Goal: Task Accomplishment & Management: Manage account settings

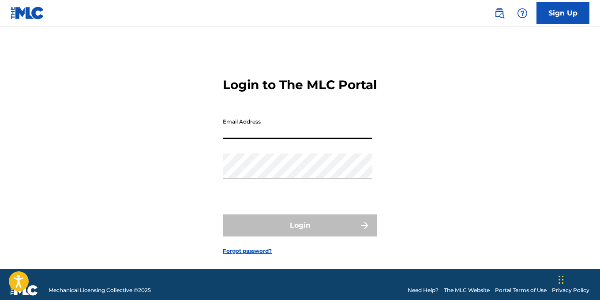
type input "[EMAIL_ADDRESS][PERSON_NAME][DOMAIN_NAME]"
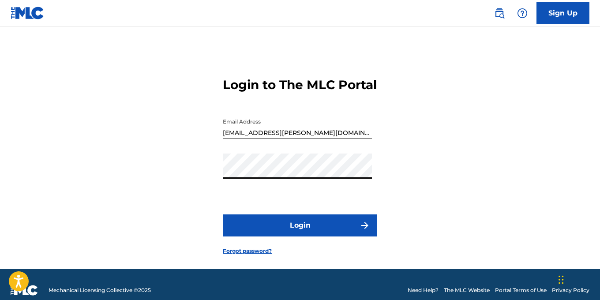
click at [223, 214] on button "Login" at bounding box center [300, 225] width 154 height 22
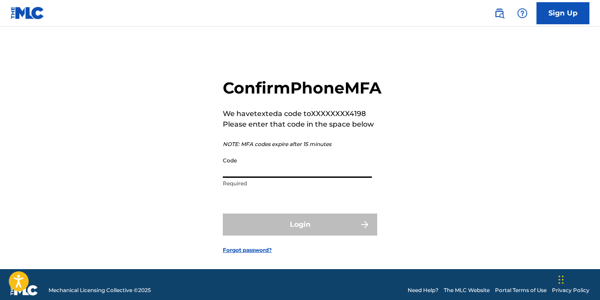
click at [256, 178] on input "Code" at bounding box center [297, 165] width 149 height 25
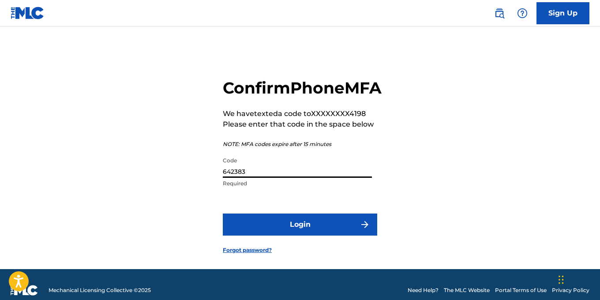
type input "642383"
click at [223, 213] on button "Login" at bounding box center [300, 224] width 154 height 22
